Goal: Check status: Check status

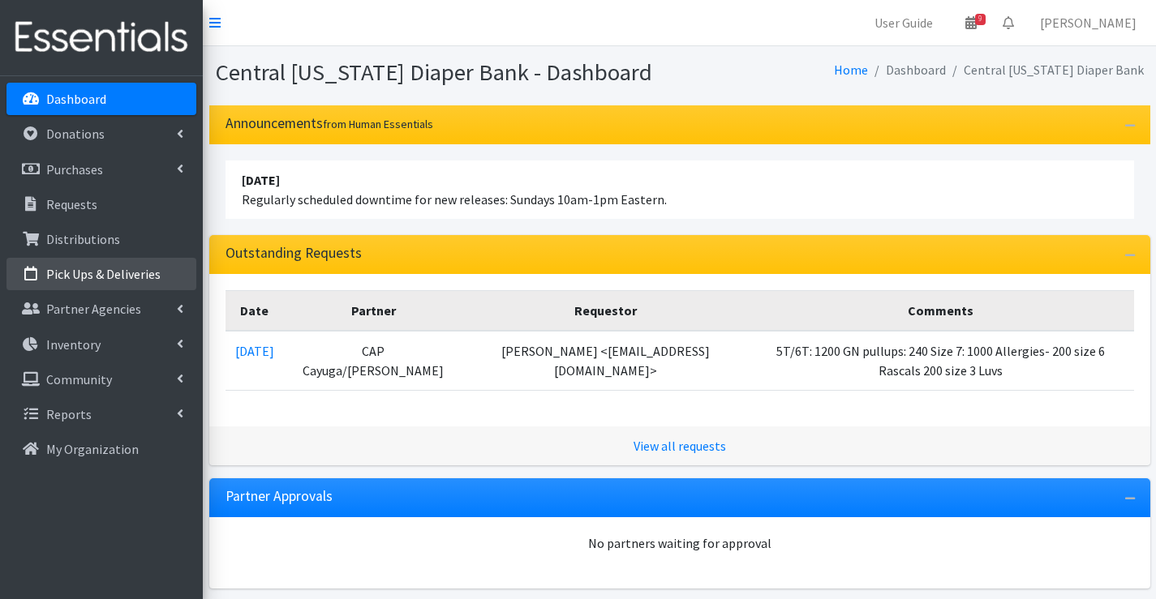
scroll to position [124, 0]
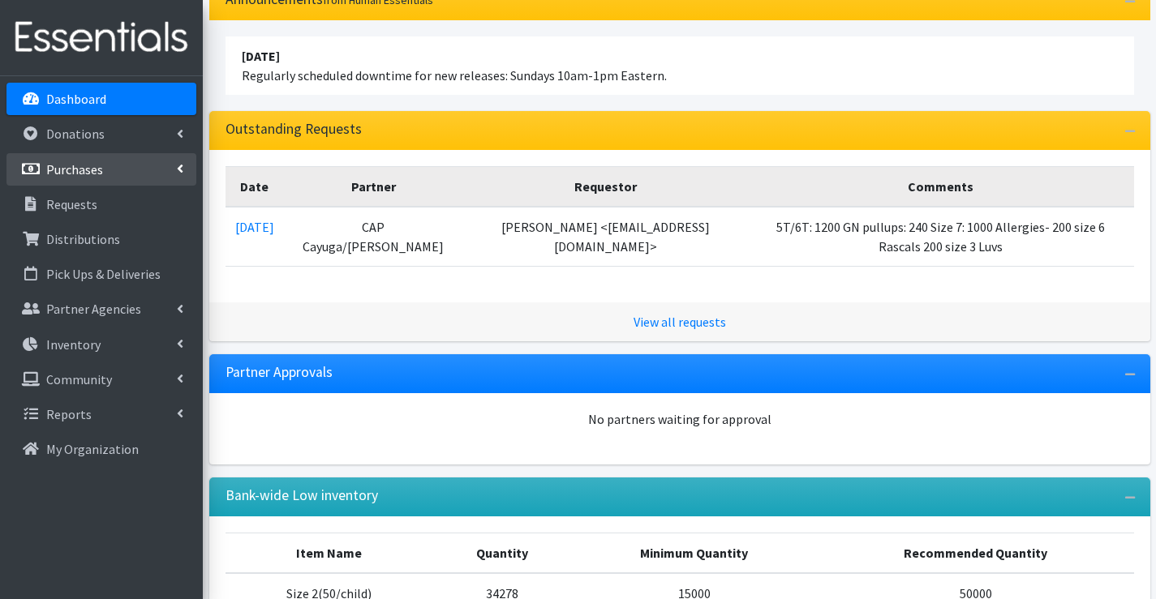
click at [88, 174] on p "Purchases" at bounding box center [74, 169] width 57 height 16
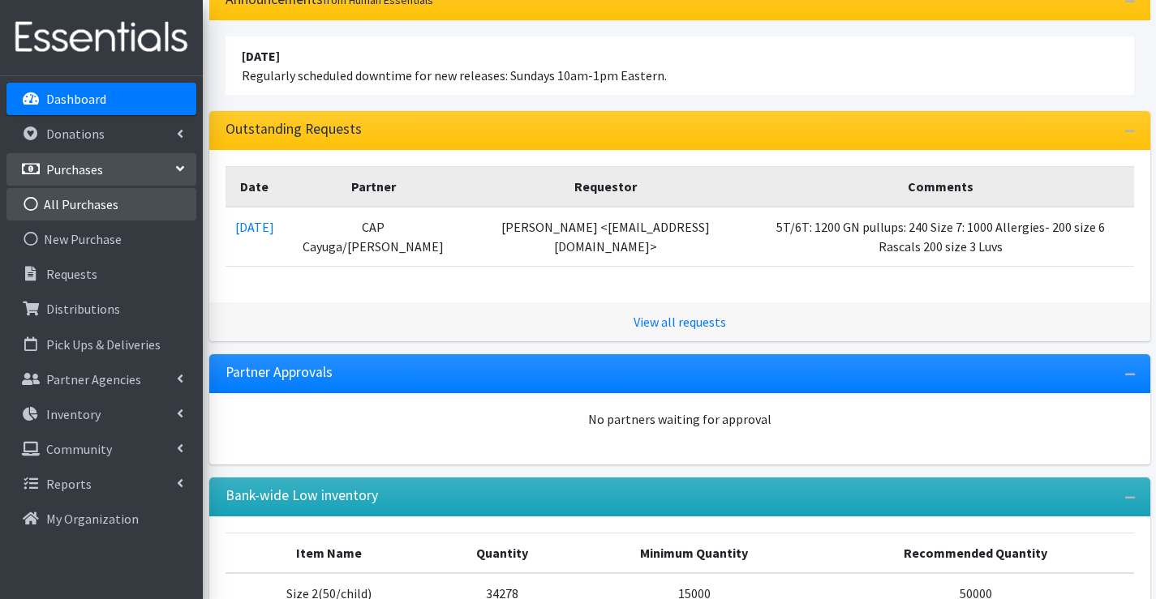
click at [97, 213] on link "All Purchases" at bounding box center [101, 204] width 190 height 32
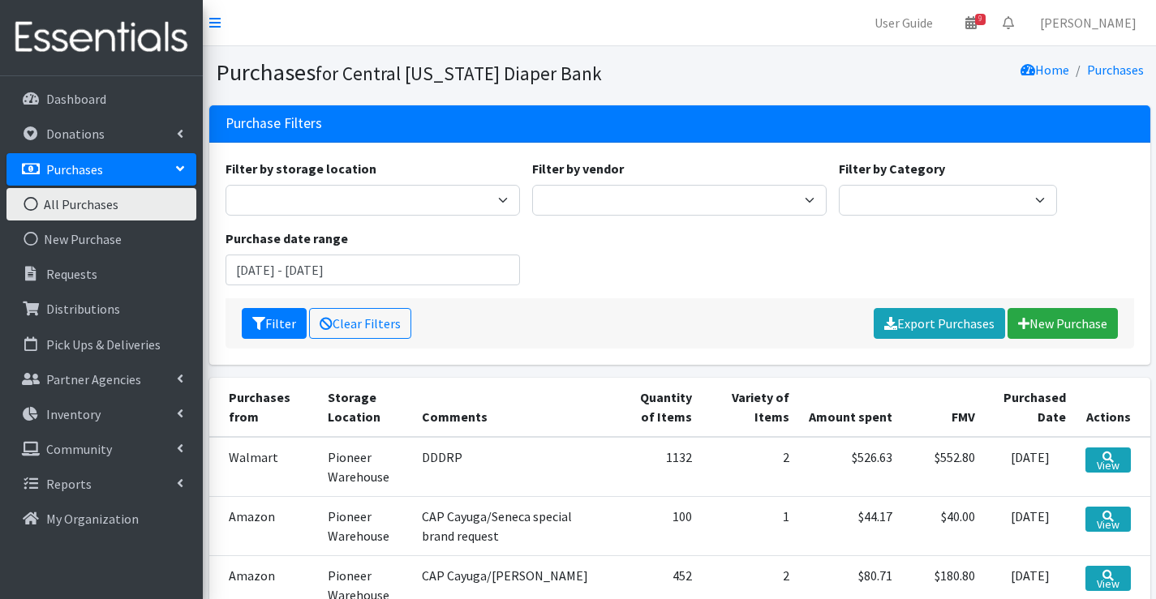
scroll to position [81, 0]
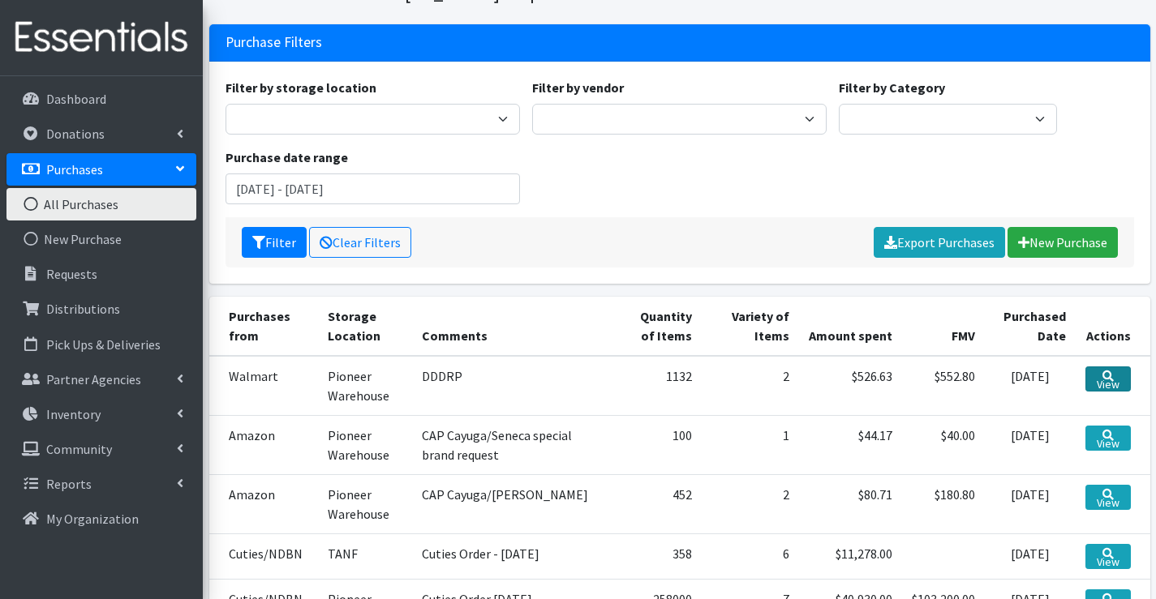
click at [1095, 373] on link "View" at bounding box center [1107, 379] width 45 height 25
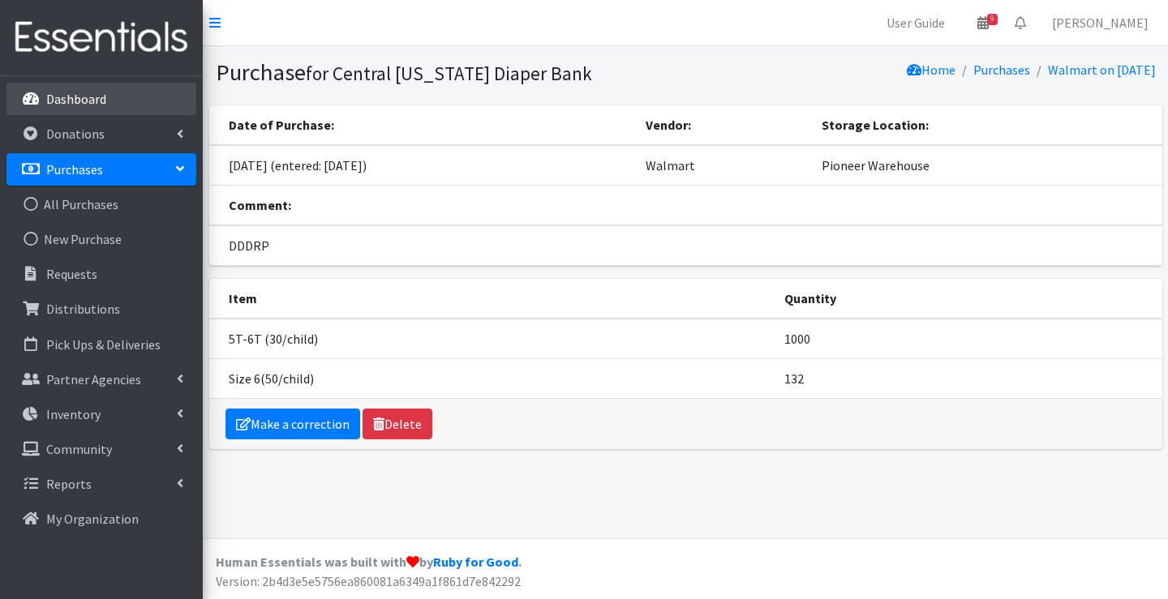
click at [86, 105] on p "Dashboard" at bounding box center [76, 99] width 60 height 16
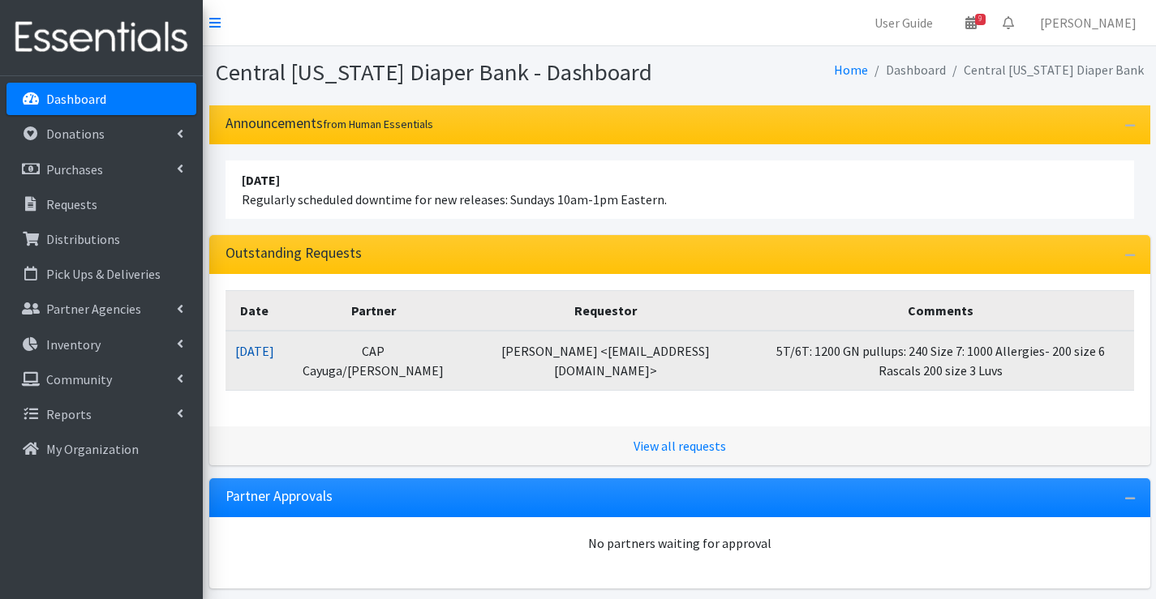
click at [274, 347] on link "09/05/2025" at bounding box center [254, 351] width 39 height 16
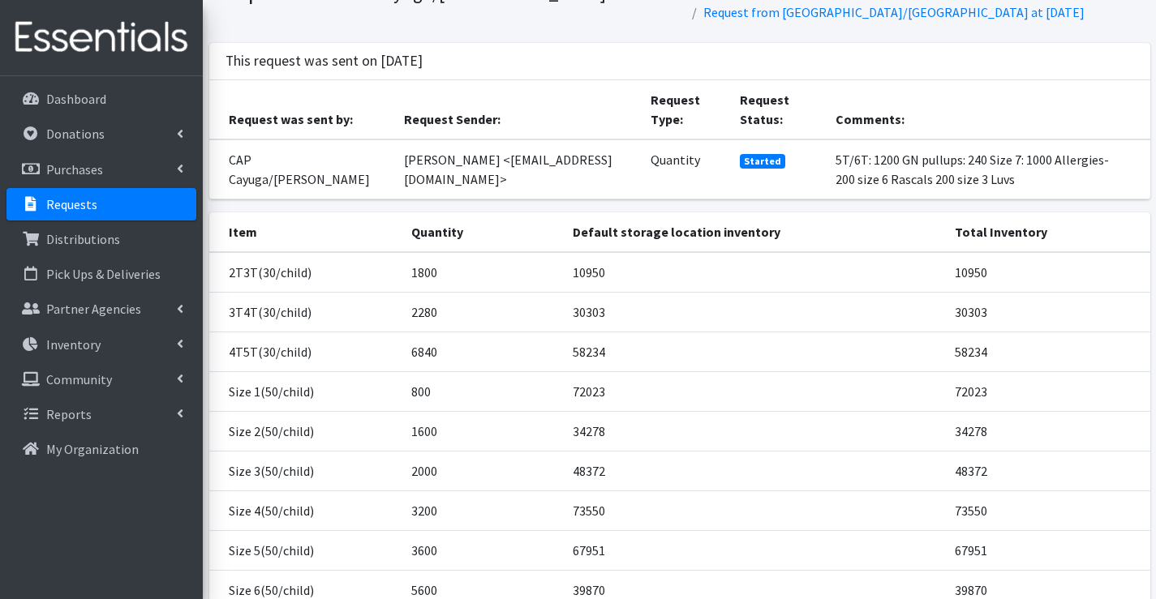
scroll to position [162, 0]
